Goal: Task Accomplishment & Management: Manage account settings

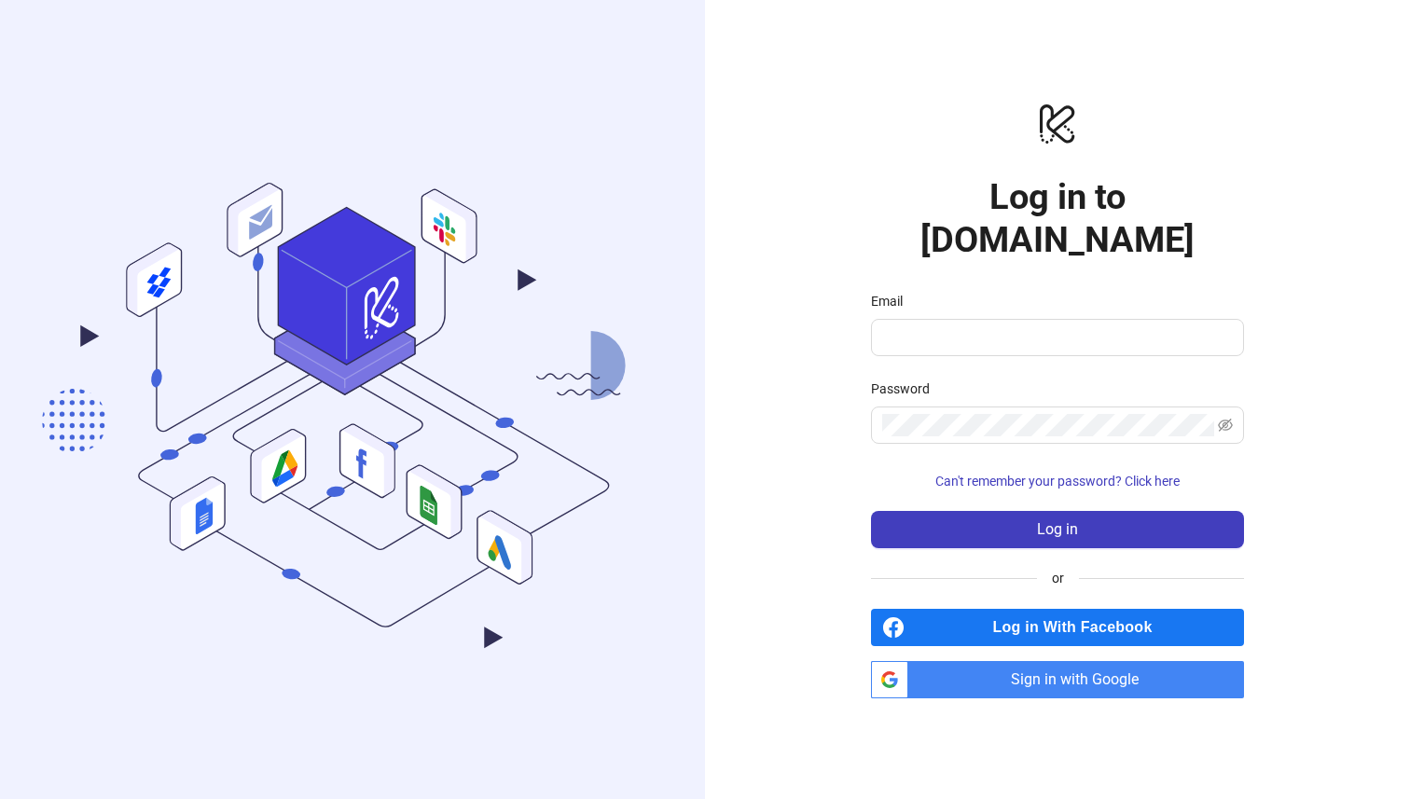
click at [964, 326] on input "Email" at bounding box center [1055, 337] width 347 height 22
type input "**********"
click at [871, 511] on button "Log in" at bounding box center [1057, 529] width 373 height 37
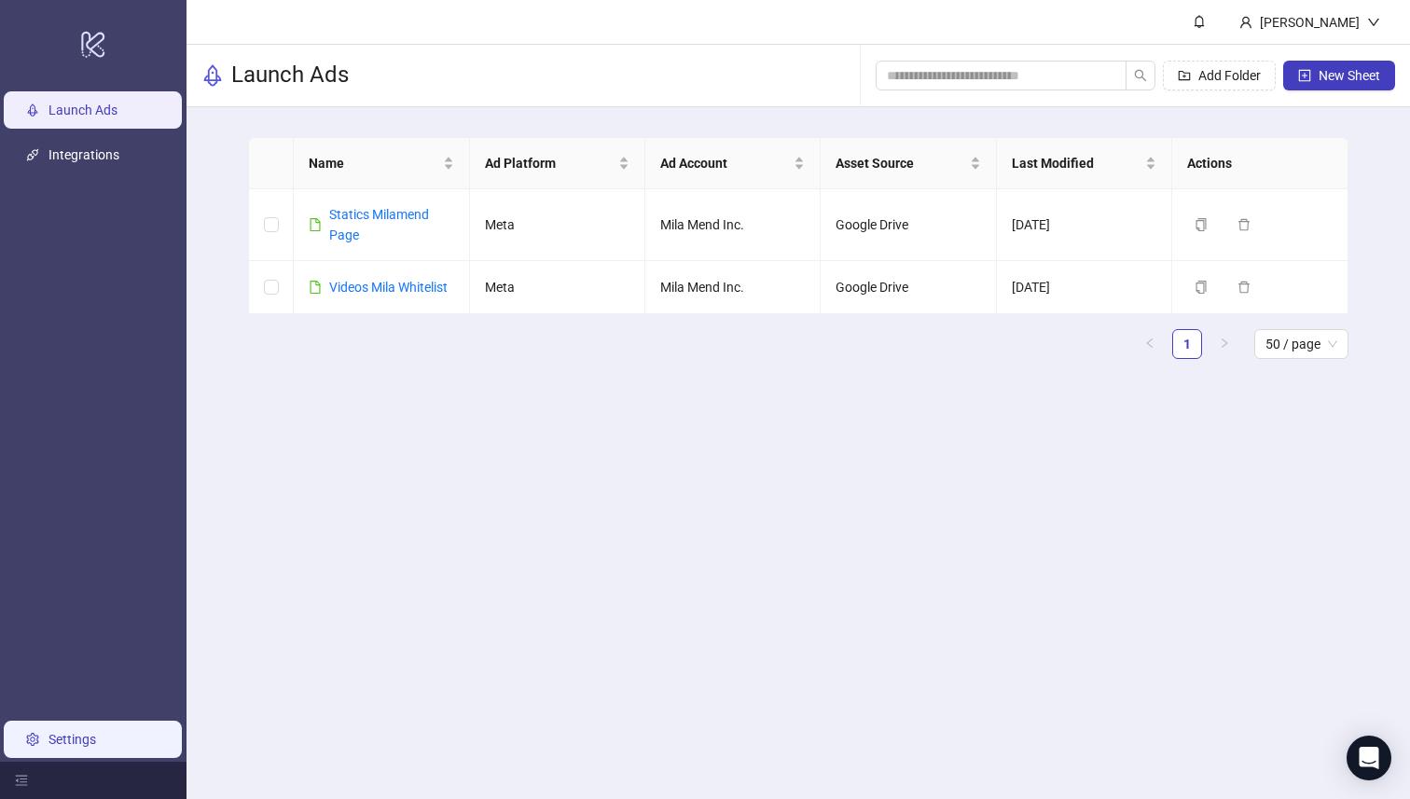
click at [72, 743] on link "Settings" at bounding box center [72, 739] width 48 height 15
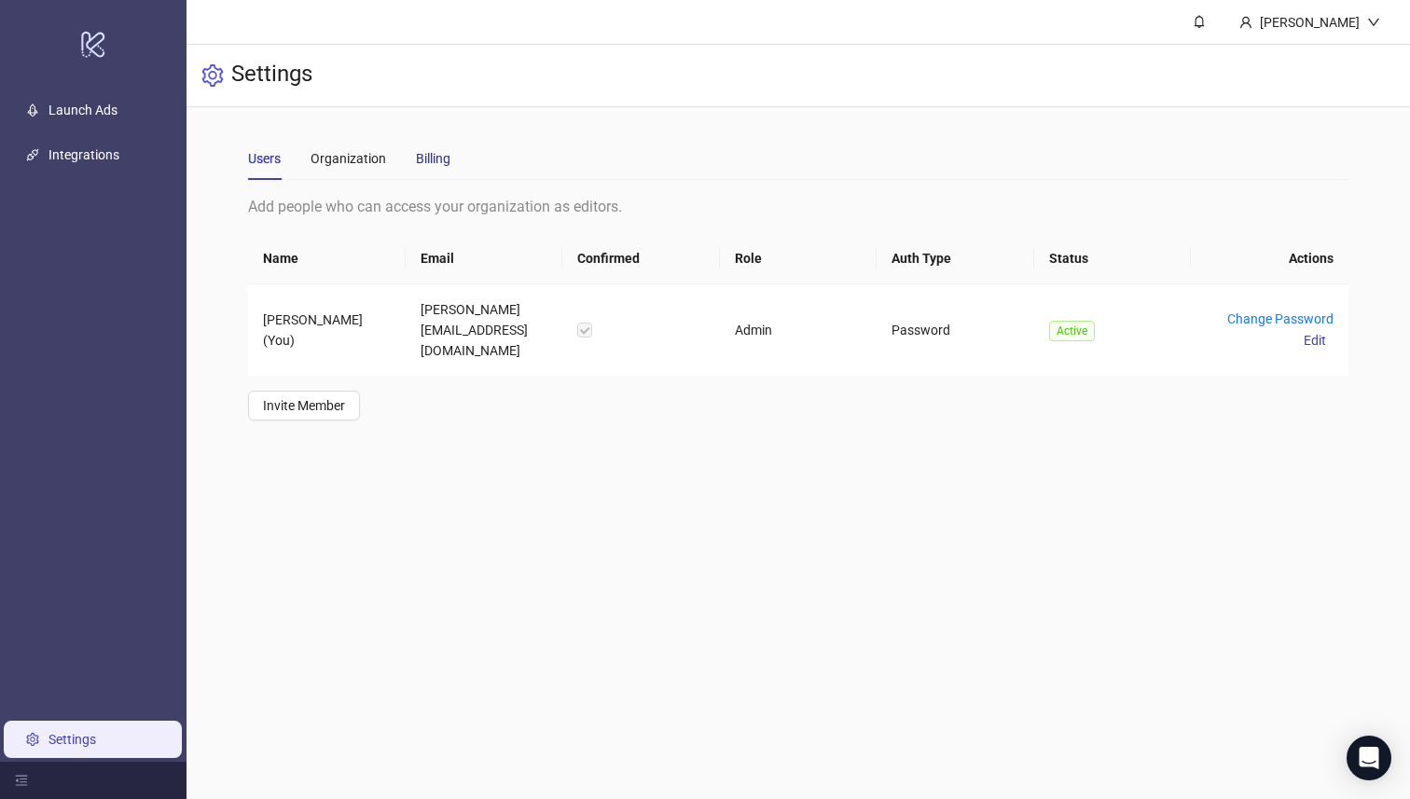
click at [424, 163] on div "Billing" at bounding box center [433, 158] width 35 height 21
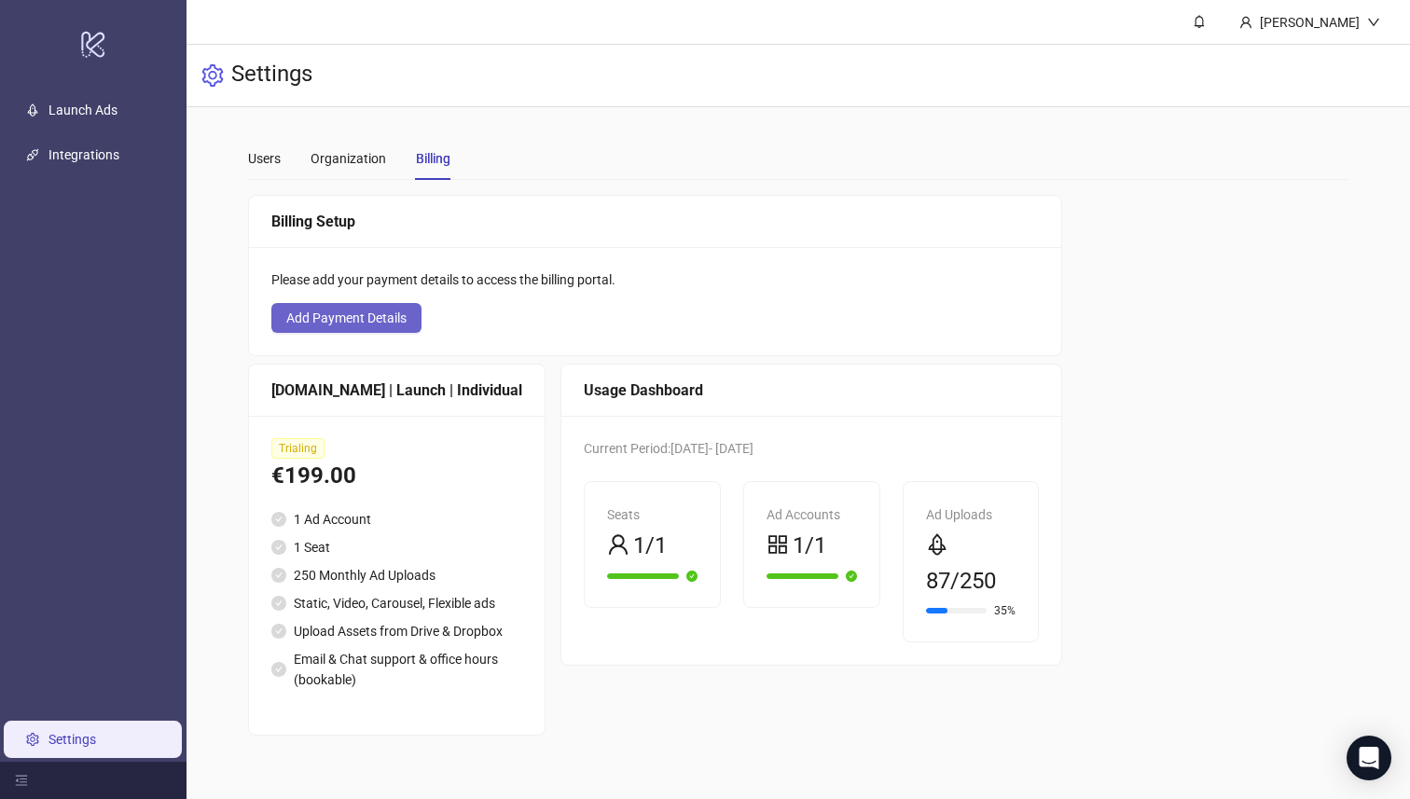
click at [385, 320] on span "Add Payment Details" at bounding box center [346, 318] width 120 height 15
click at [380, 311] on span "Add Payment Details" at bounding box center [346, 318] width 120 height 15
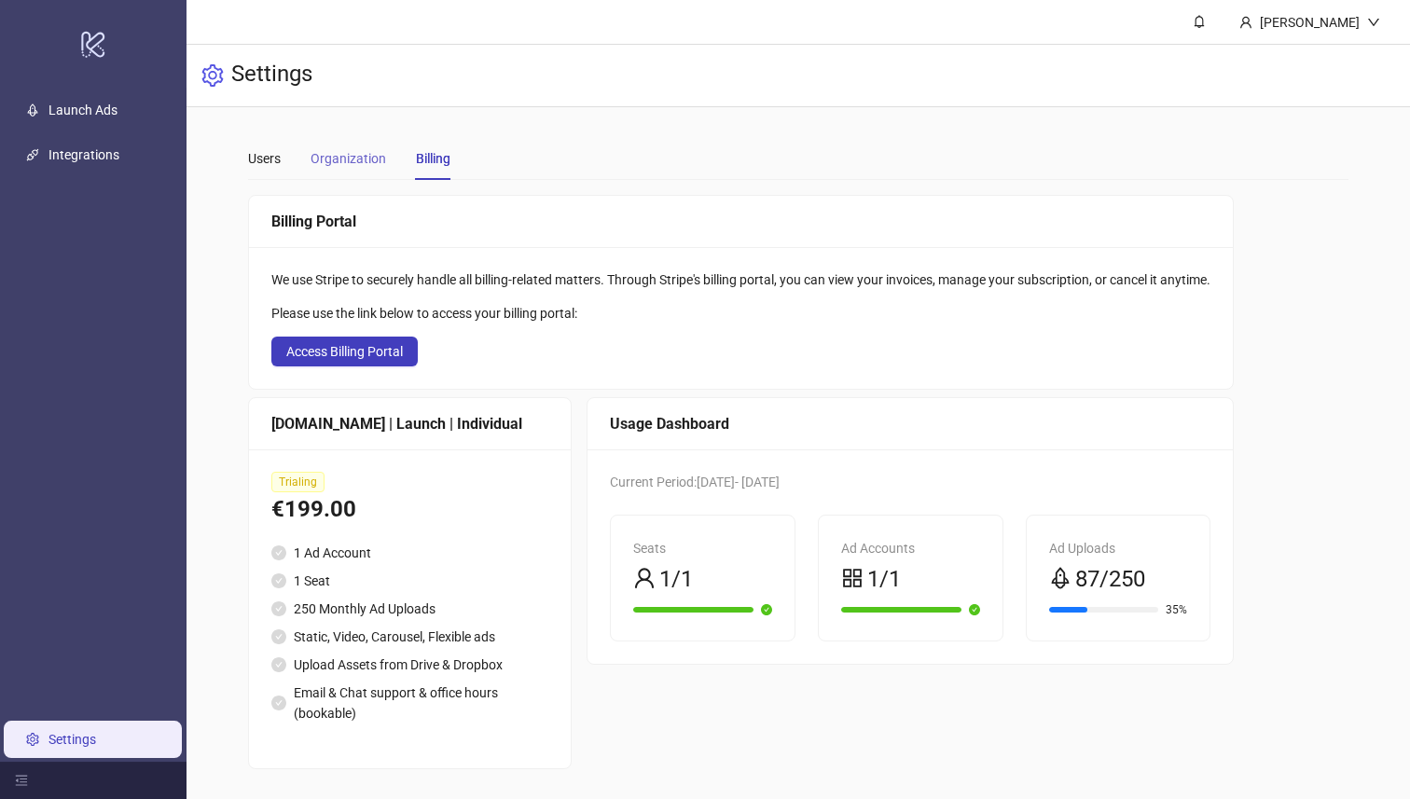
click at [325, 172] on div "Organization" at bounding box center [349, 158] width 76 height 43
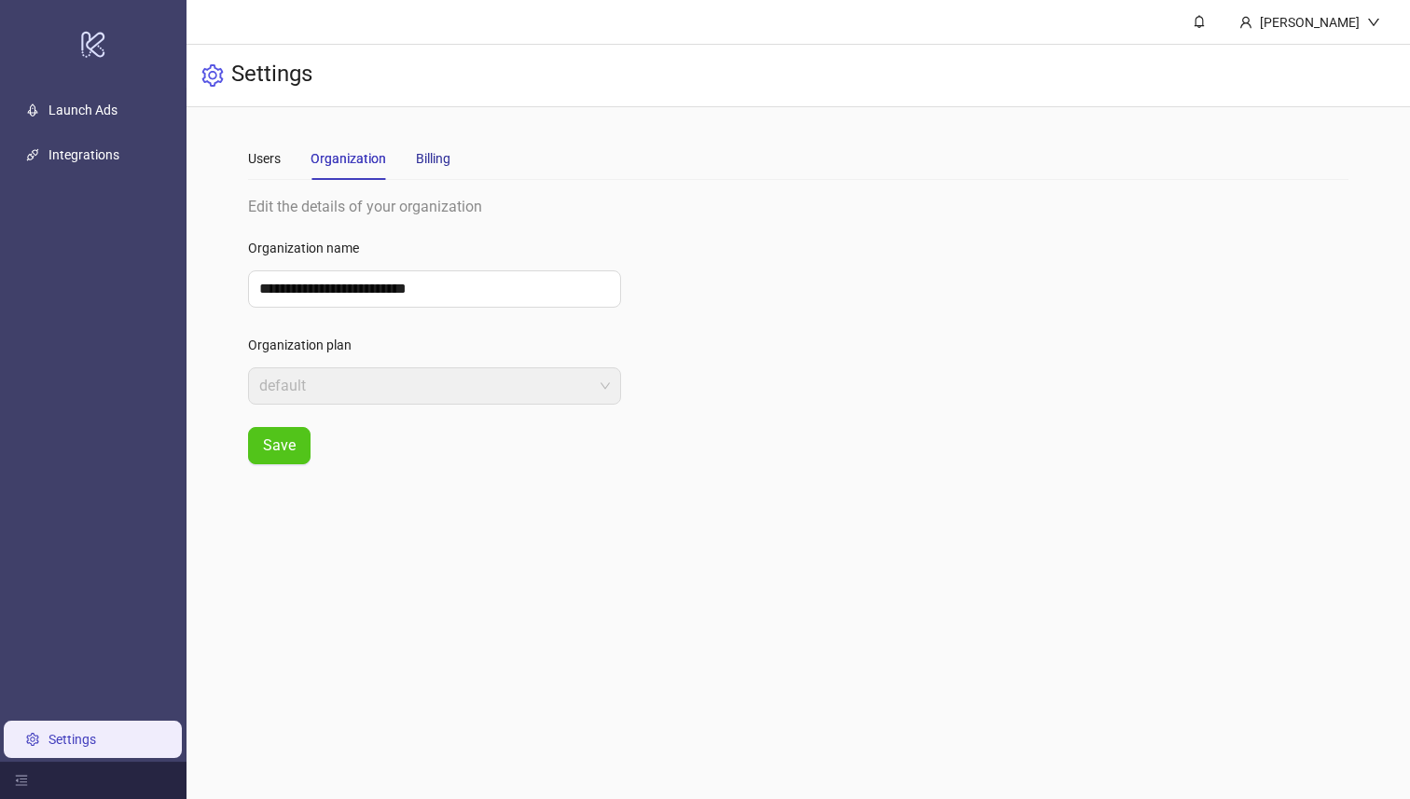
click at [418, 162] on div "Billing" at bounding box center [433, 158] width 35 height 21
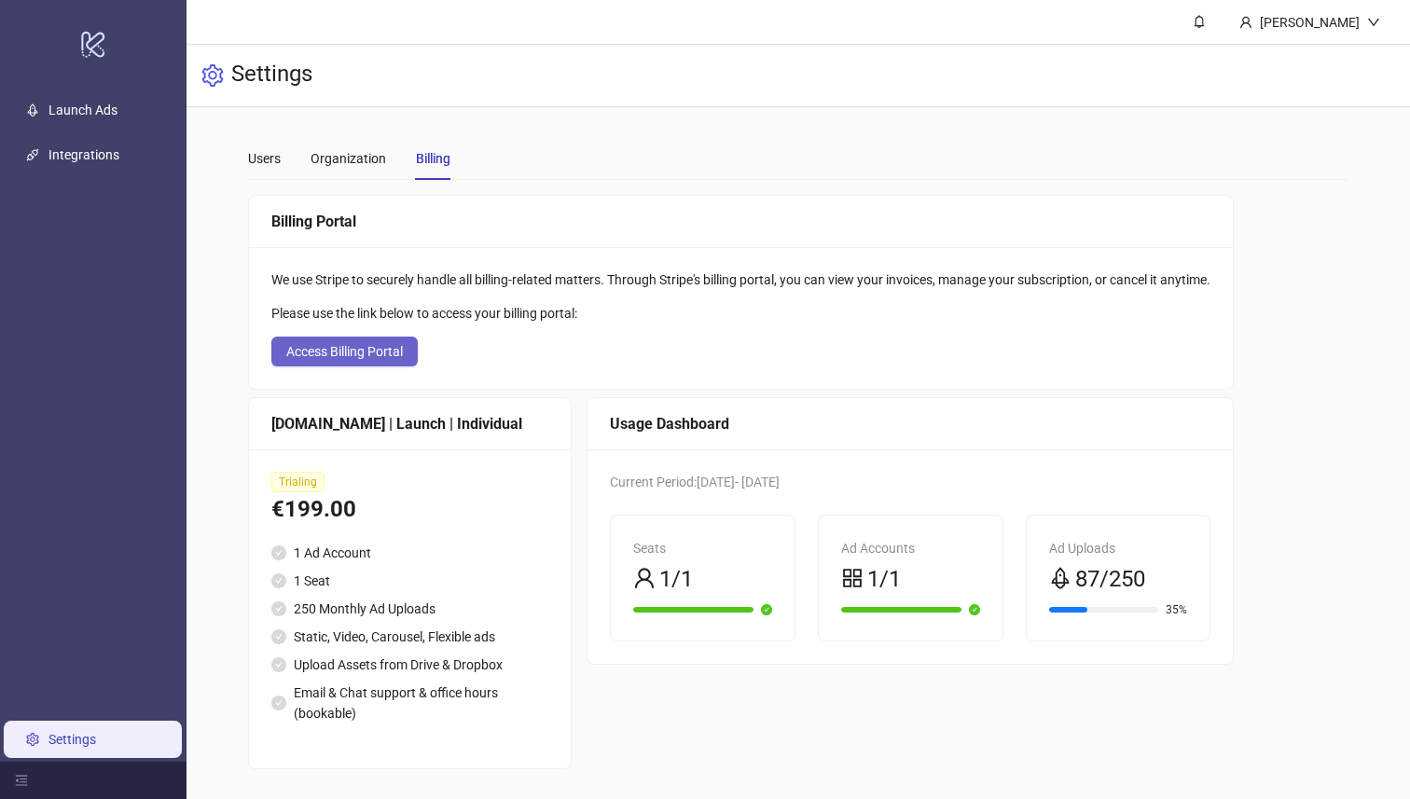
click at [349, 363] on button "Access Billing Portal" at bounding box center [344, 352] width 146 height 30
